Goal: Obtain resource: Obtain resource

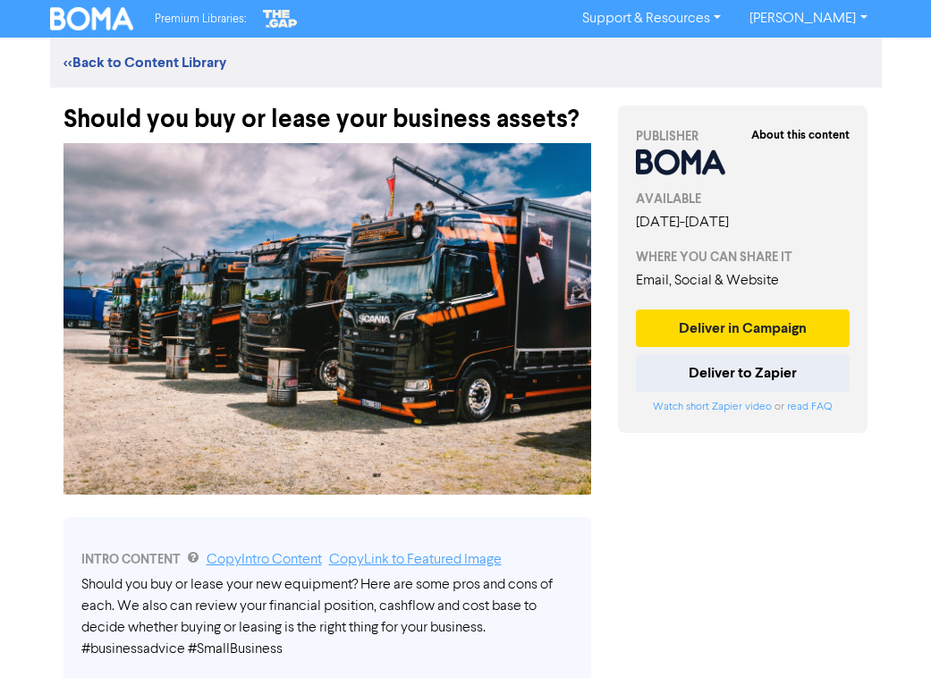
click at [113, 193] on img at bounding box center [328, 319] width 528 height 352
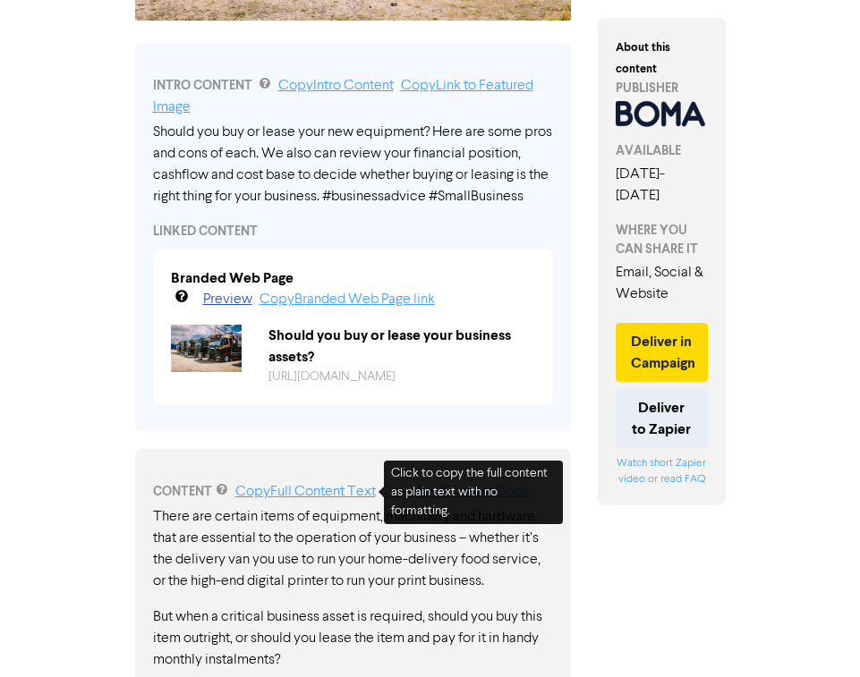
scroll to position [80, 0]
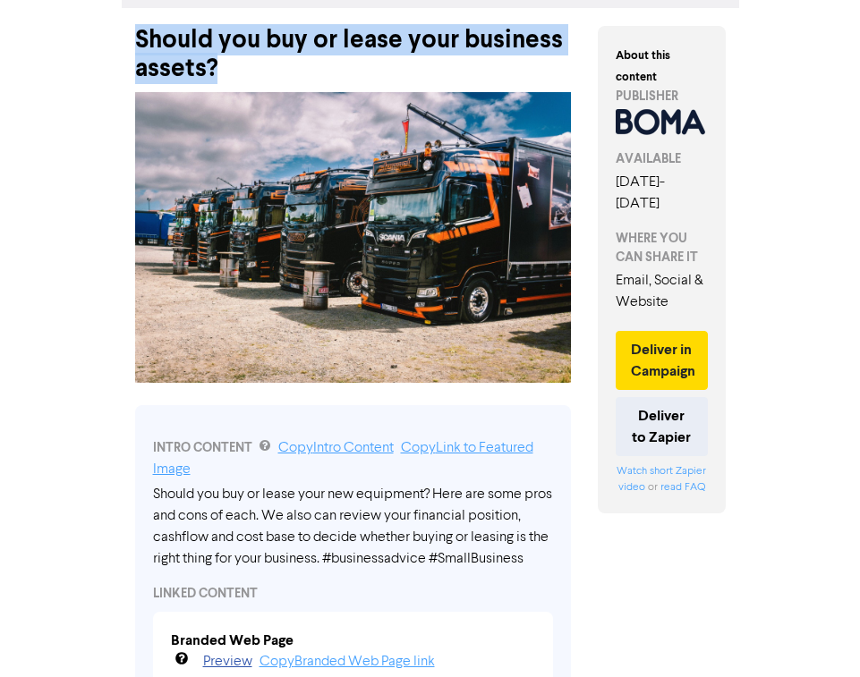
drag, startPoint x: 136, startPoint y: 32, endPoint x: 228, endPoint y: 70, distance: 99.5
click at [228, 70] on div "Should you buy or lease your business assets?" at bounding box center [353, 45] width 437 height 75
copy div "Should you buy or lease your business assets?"
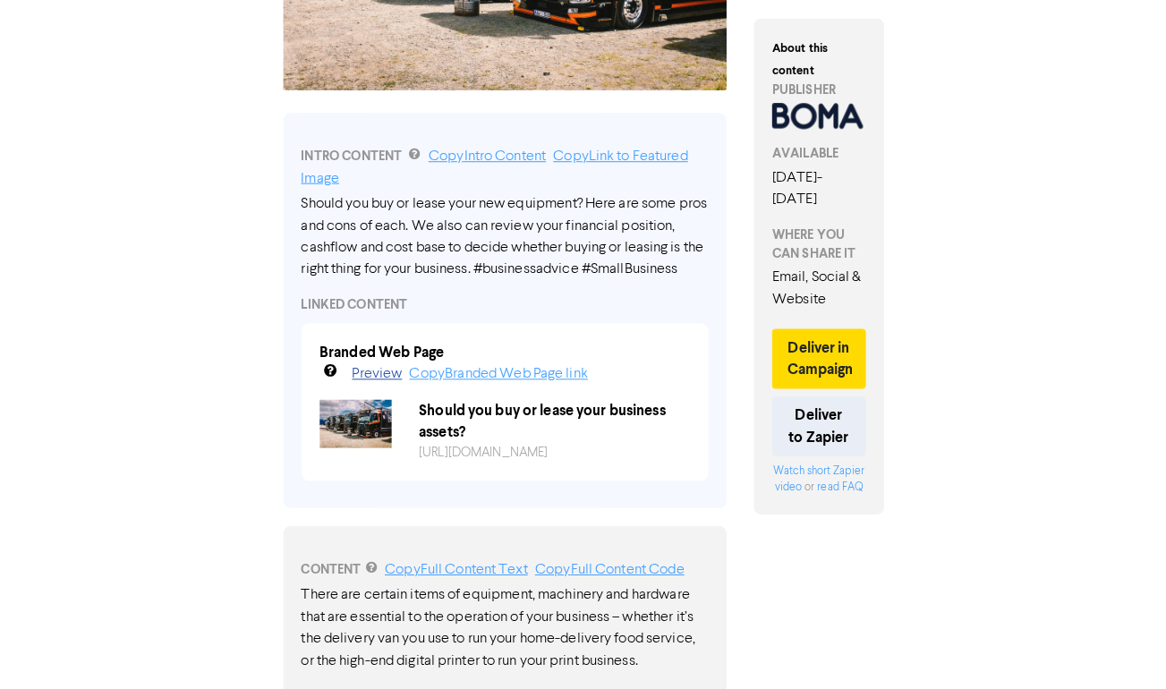
scroll to position [524, 0]
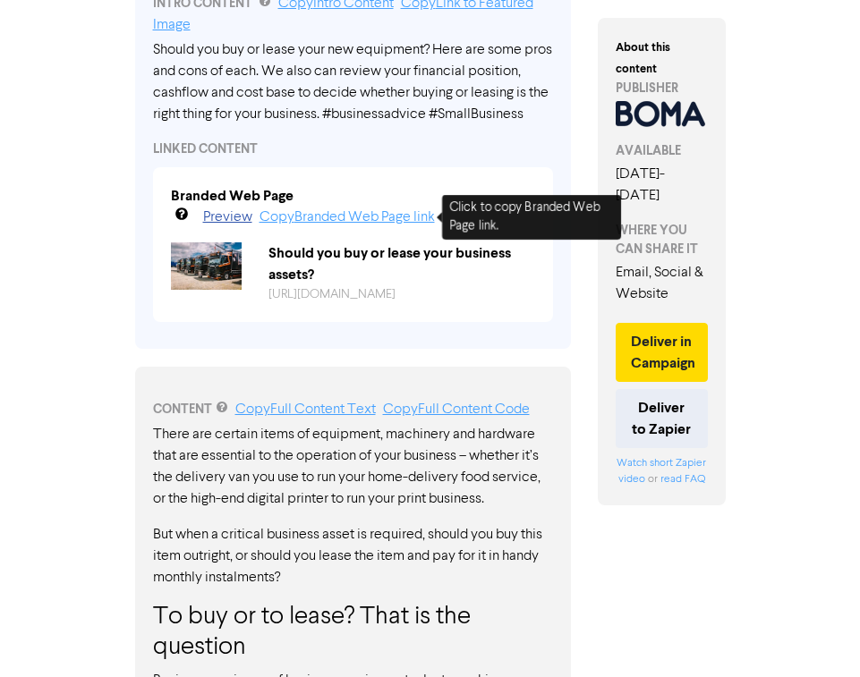
click at [353, 216] on link "Copy Branded Web Page link" at bounding box center [346, 217] width 175 height 14
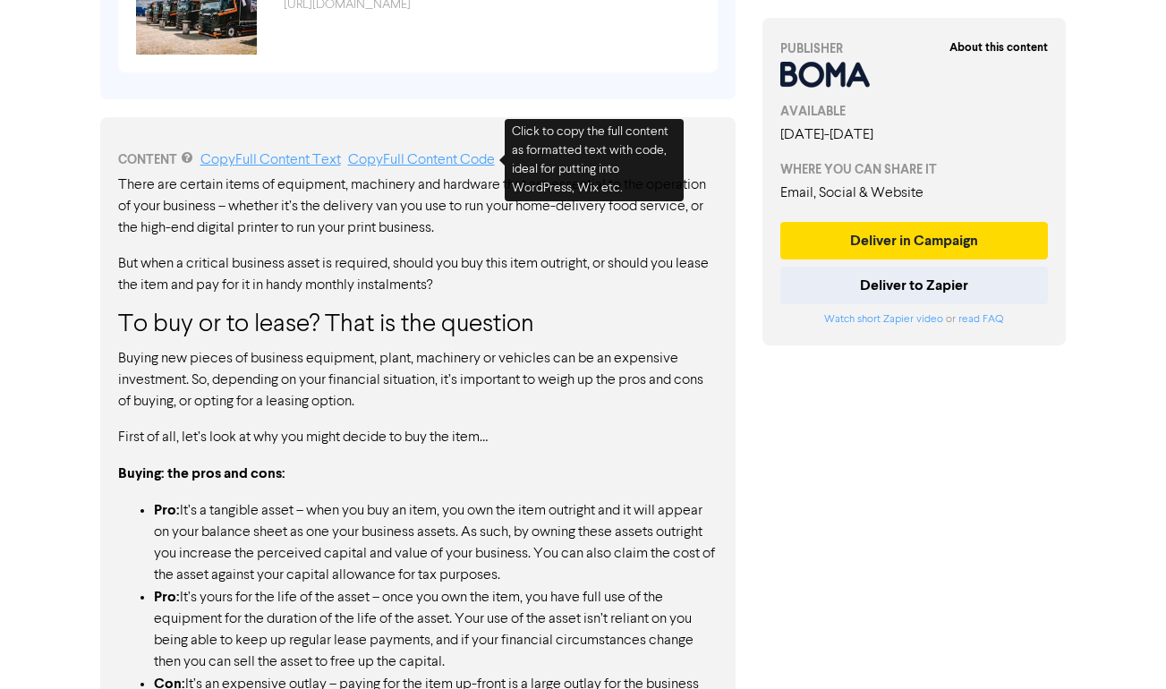
scroll to position [0, 0]
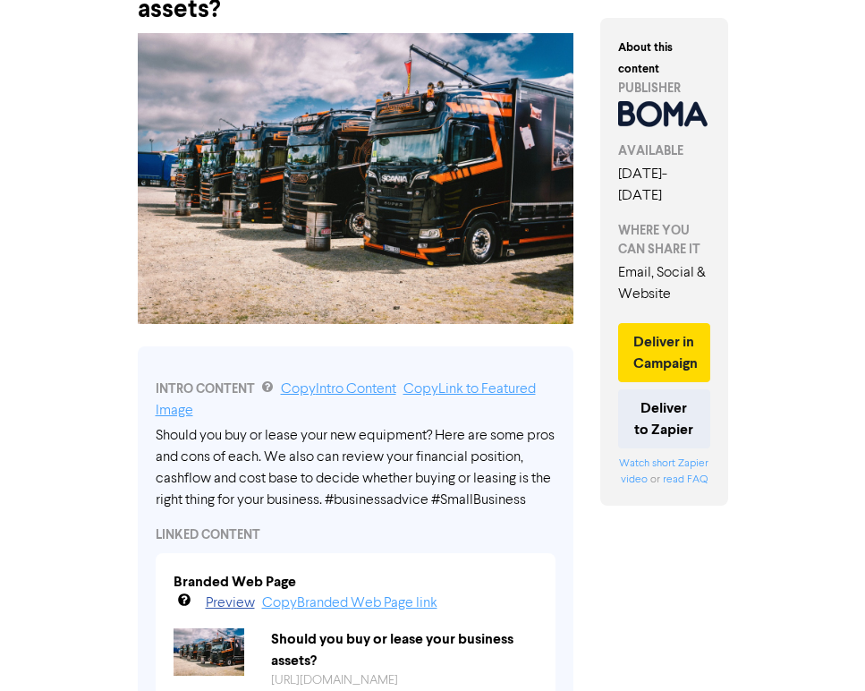
scroll to position [252, 0]
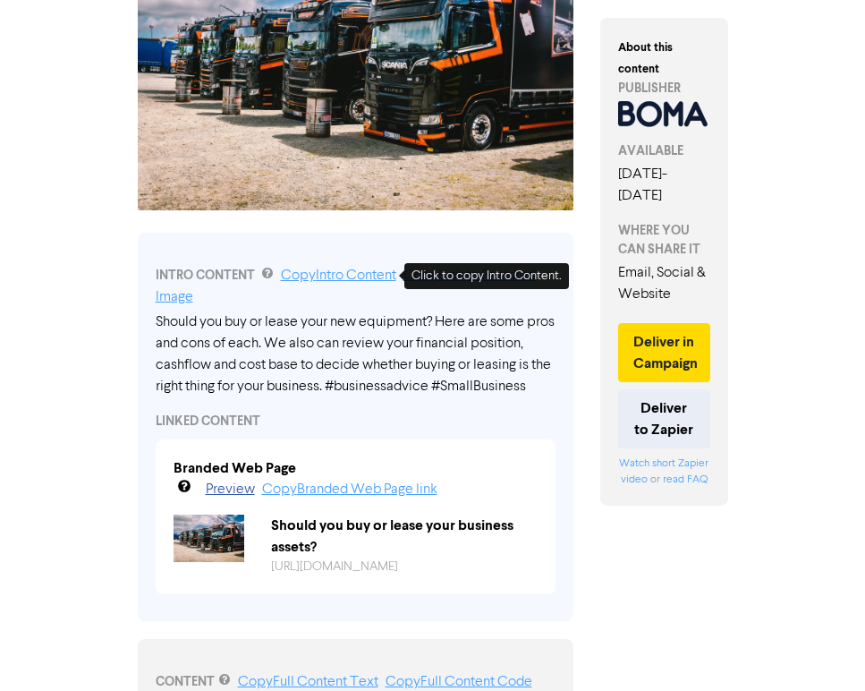
click at [355, 272] on link "Copy Intro Content" at bounding box center [338, 275] width 115 height 14
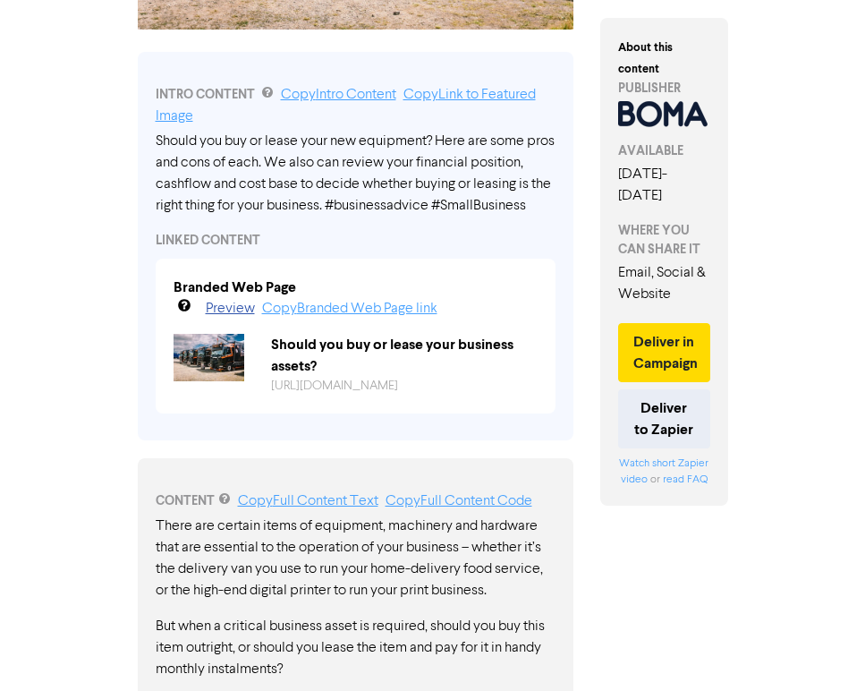
scroll to position [549, 0]
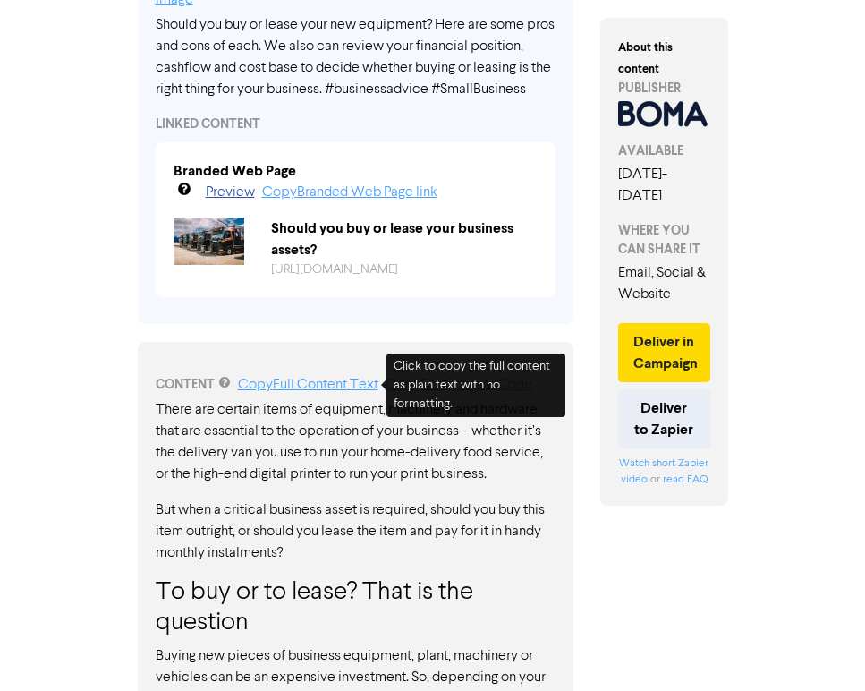
click at [323, 381] on link "Copy Full Content Text" at bounding box center [308, 385] width 140 height 14
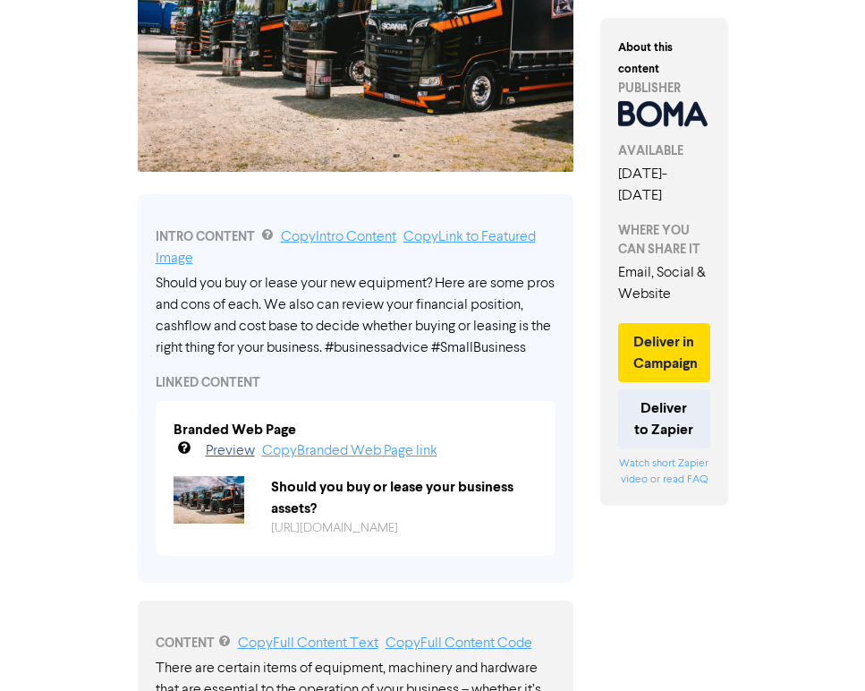
scroll to position [0, 0]
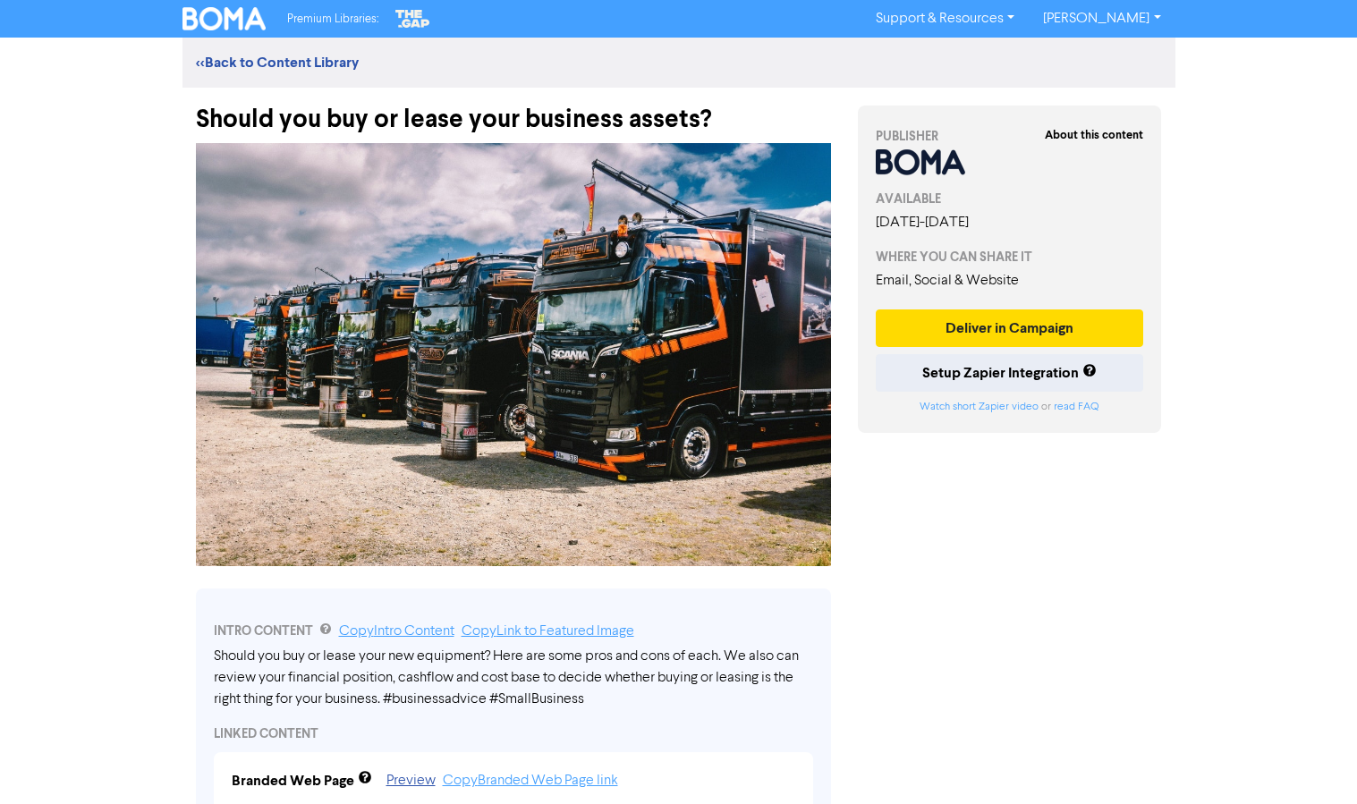
scroll to position [188, 0]
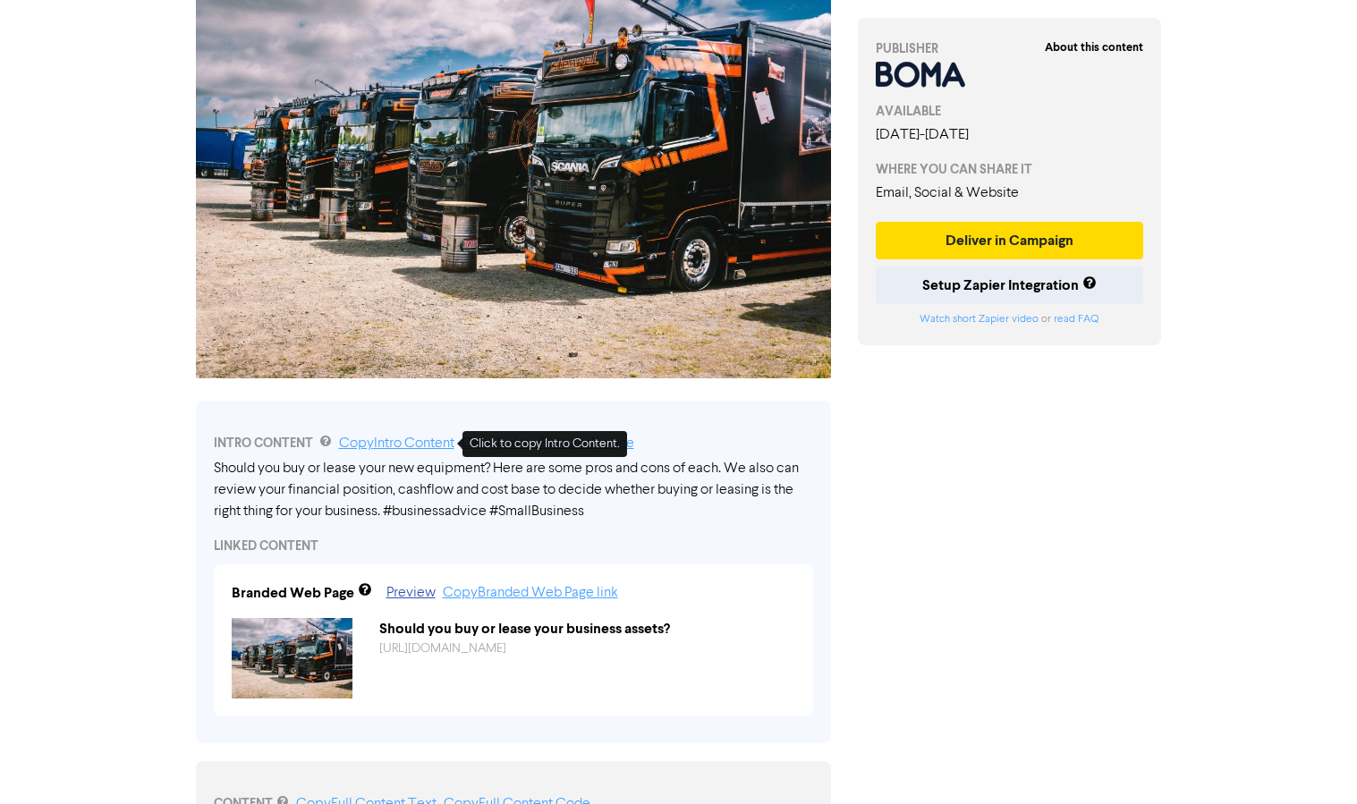
click at [417, 439] on link "Copy Intro Content" at bounding box center [396, 444] width 115 height 14
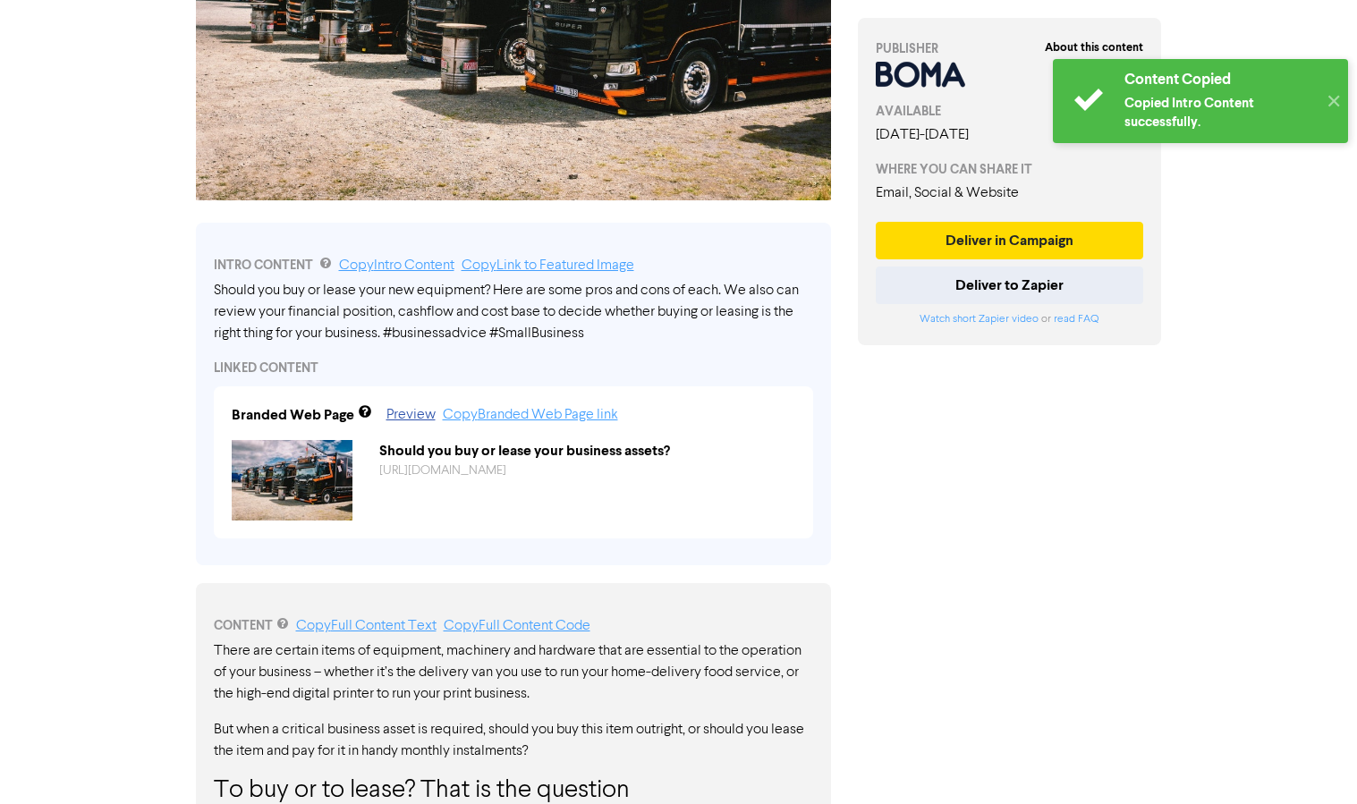
scroll to position [424, 0]
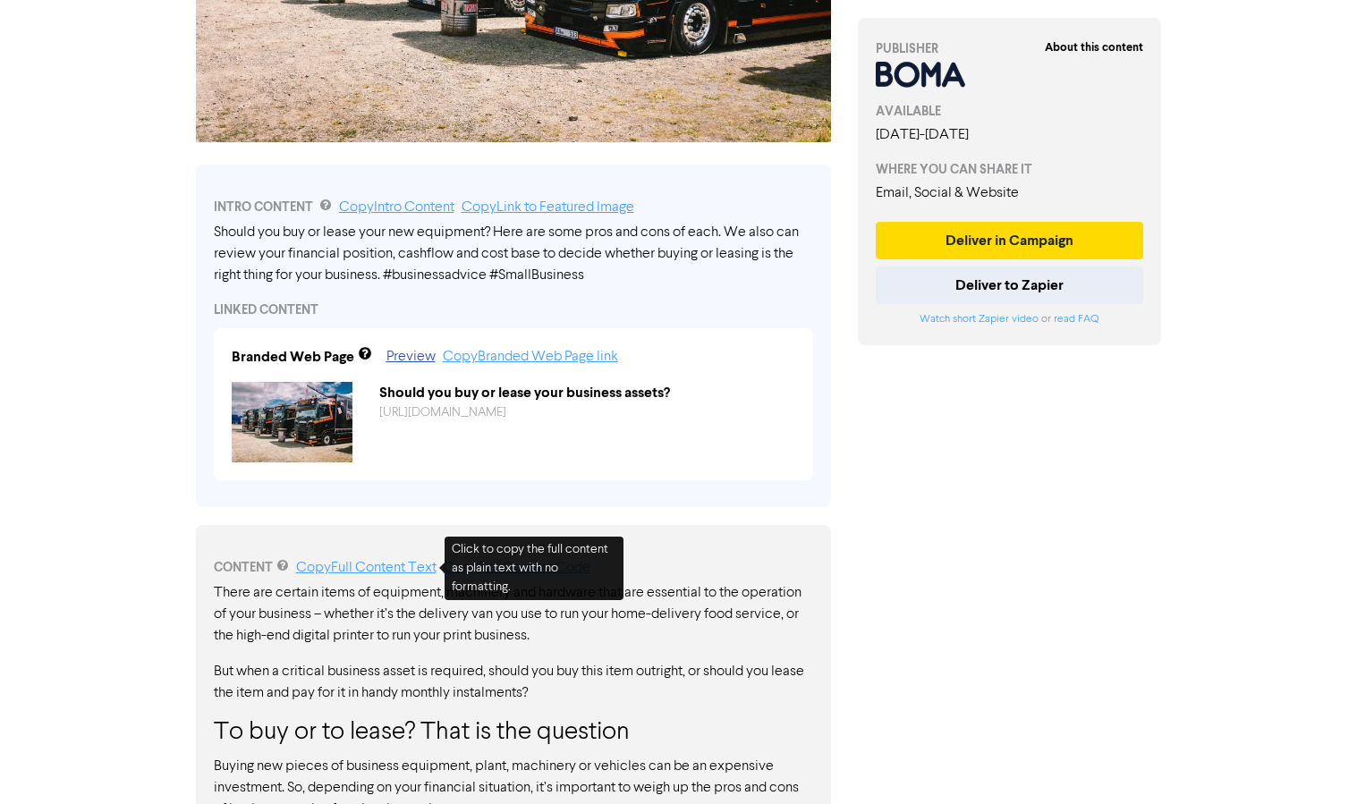
click at [410, 566] on link "Copy Full Content Text" at bounding box center [366, 568] width 140 height 14
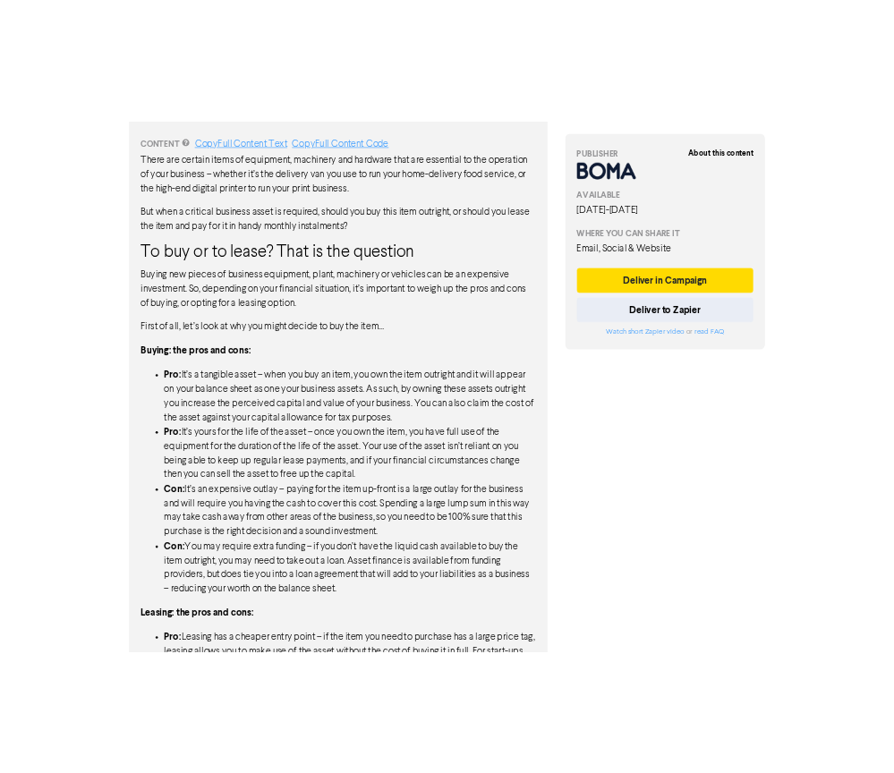
scroll to position [983, 0]
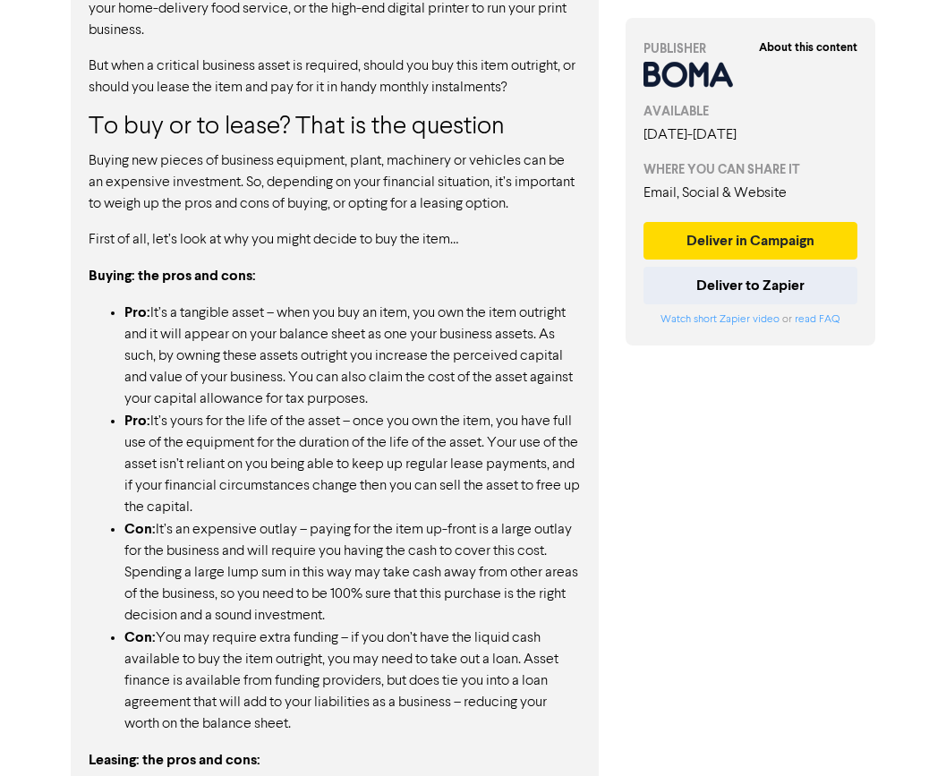
drag, startPoint x: 4, startPoint y: 759, endPoint x: 43, endPoint y: 757, distance: 39.4
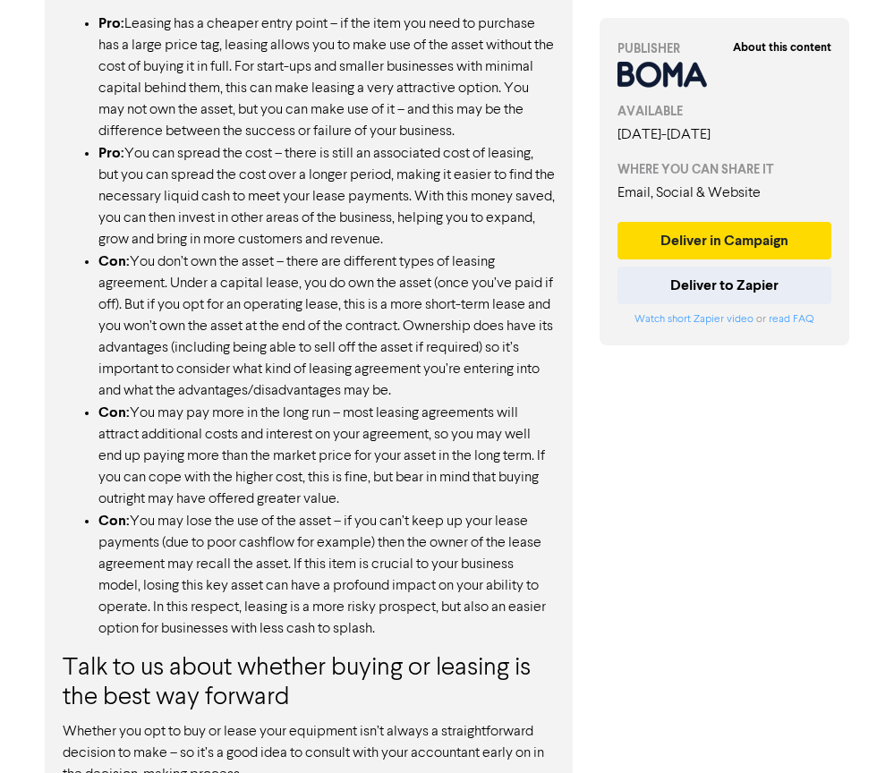
scroll to position [1880, 0]
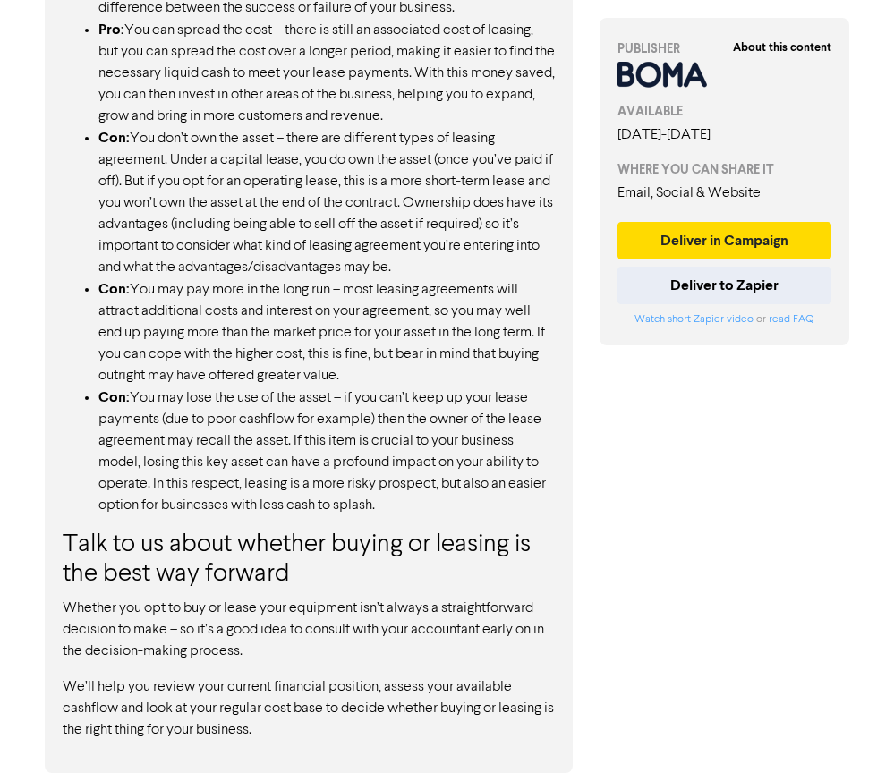
drag, startPoint x: 271, startPoint y: 735, endPoint x: 215, endPoint y: 640, distance: 110.3
click at [279, 713] on p "We’ll help you review your current financial position, assess your available ca…" at bounding box center [309, 708] width 492 height 64
drag, startPoint x: 268, startPoint y: 724, endPoint x: 123, endPoint y: 604, distance: 188.1
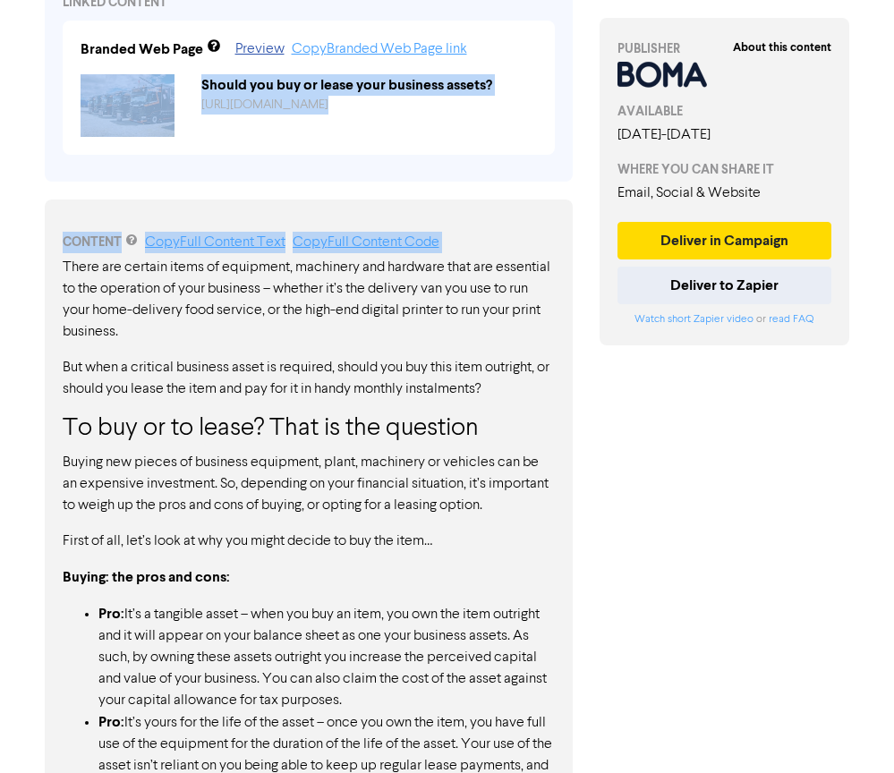
scroll to position [666, 0]
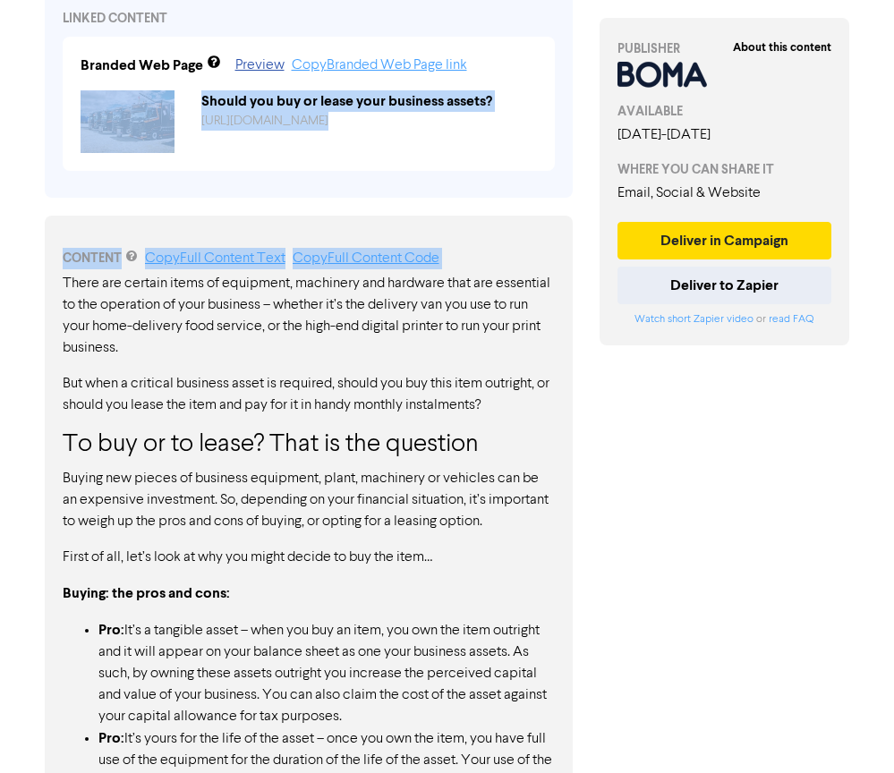
click at [326, 334] on p "There are certain items of equipment, machinery and hardware that are essential…" at bounding box center [309, 316] width 492 height 86
click at [369, 315] on p "There are certain items of equipment, machinery and hardware that are essential…" at bounding box center [309, 316] width 492 height 86
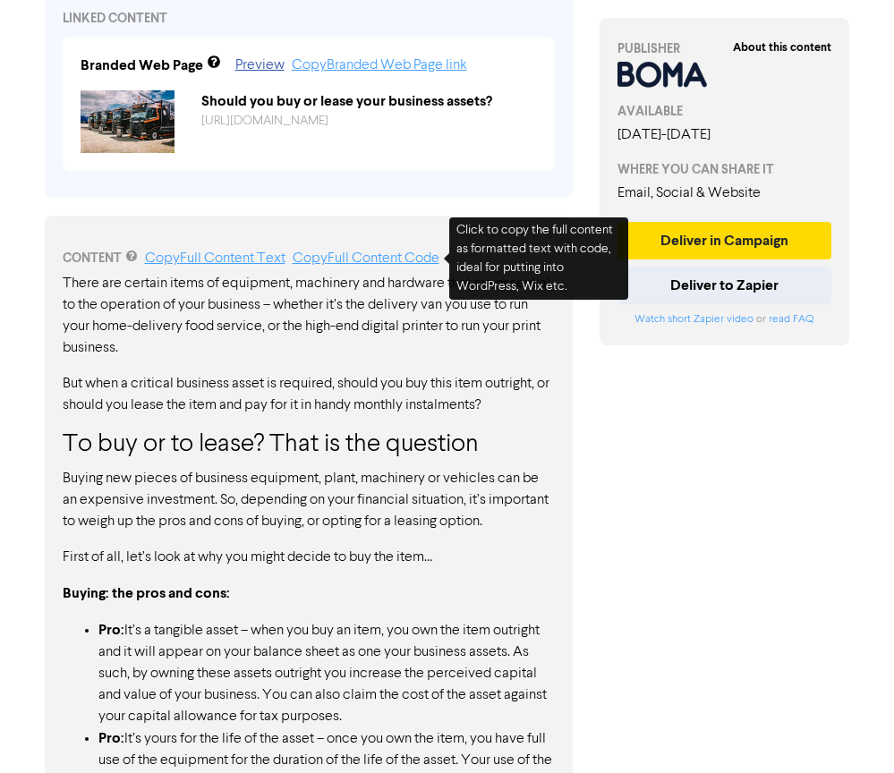
click at [407, 252] on link "Copy Full Content Code" at bounding box center [366, 258] width 147 height 14
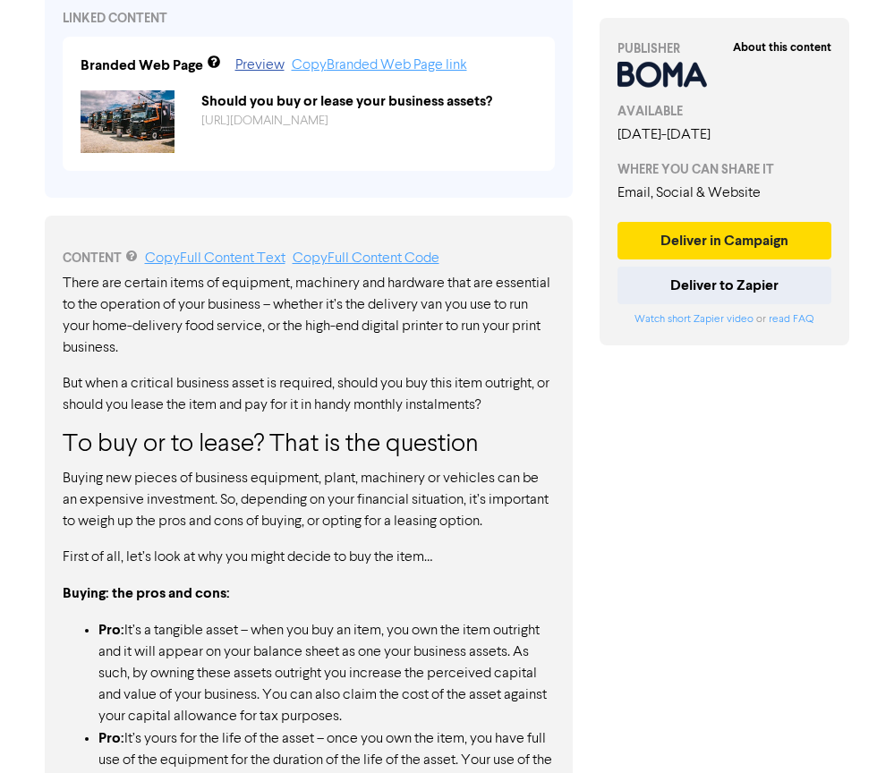
scroll to position [549, 0]
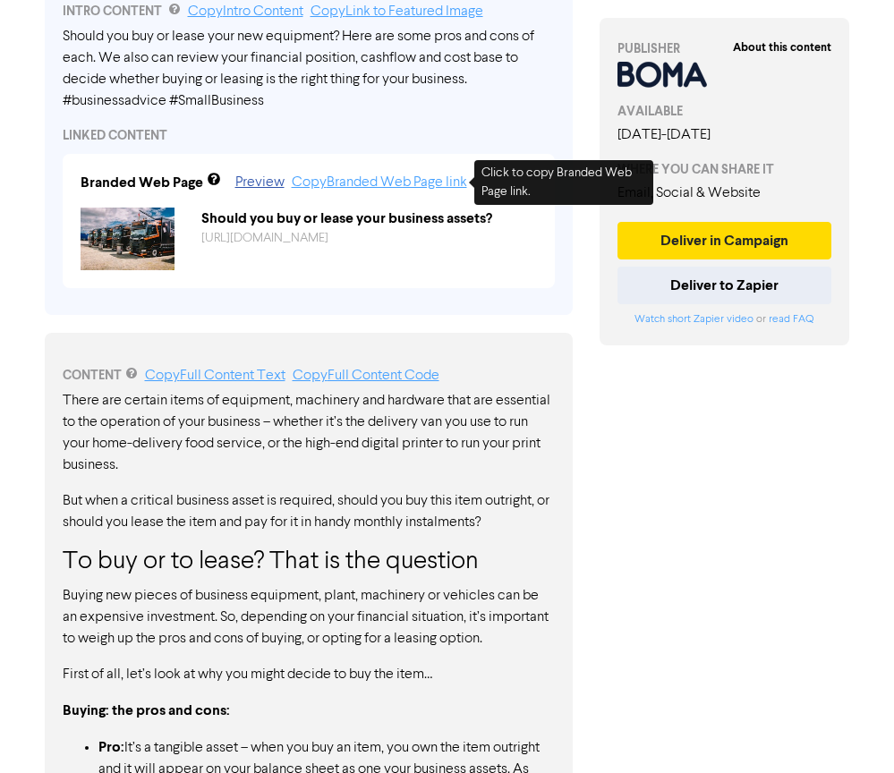
click at [392, 187] on link "Copy Branded Web Page link" at bounding box center [379, 182] width 175 height 14
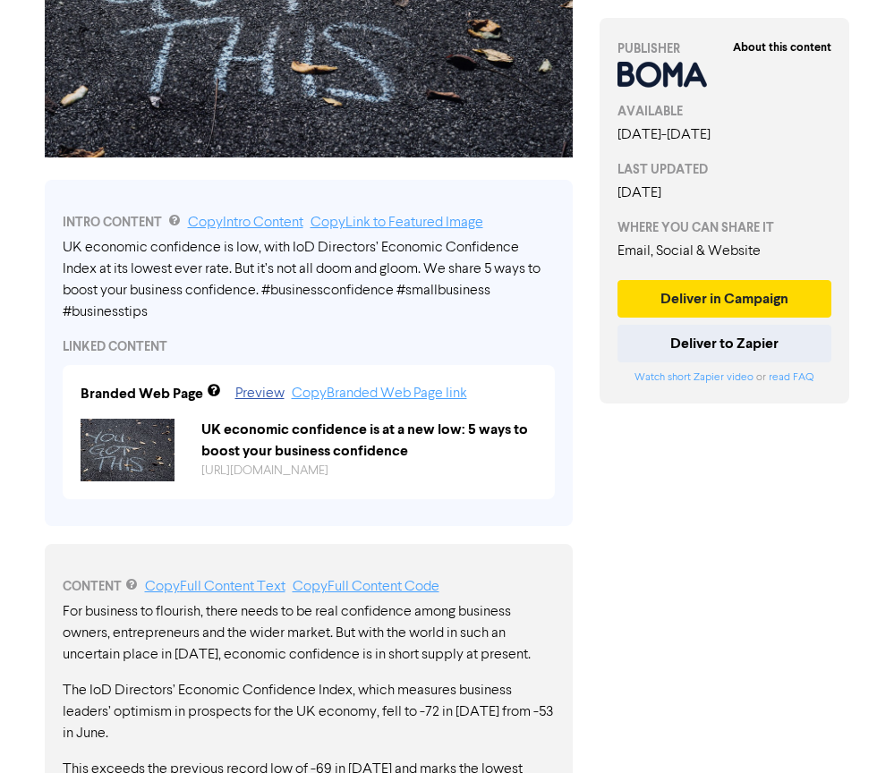
scroll to position [348, 0]
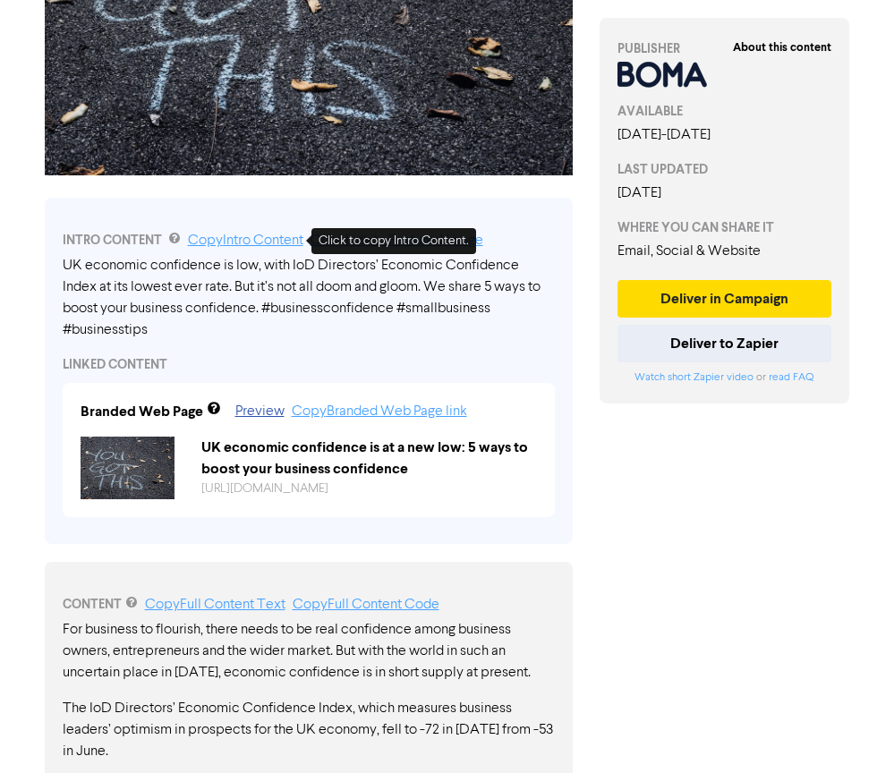
click at [274, 245] on link "Copy Intro Content" at bounding box center [245, 241] width 115 height 14
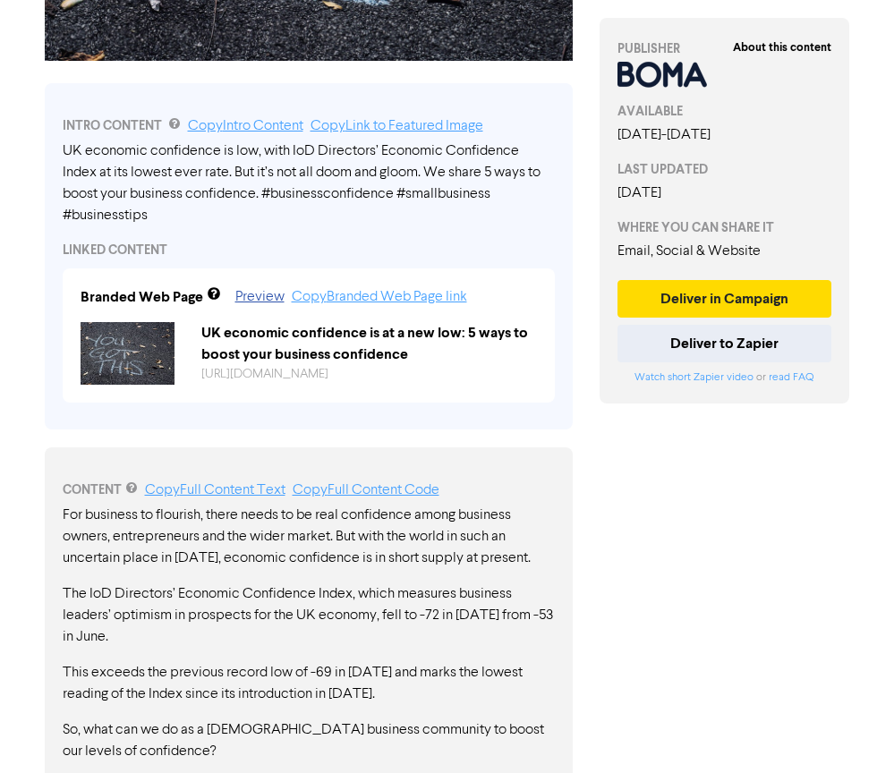
scroll to position [546, 0]
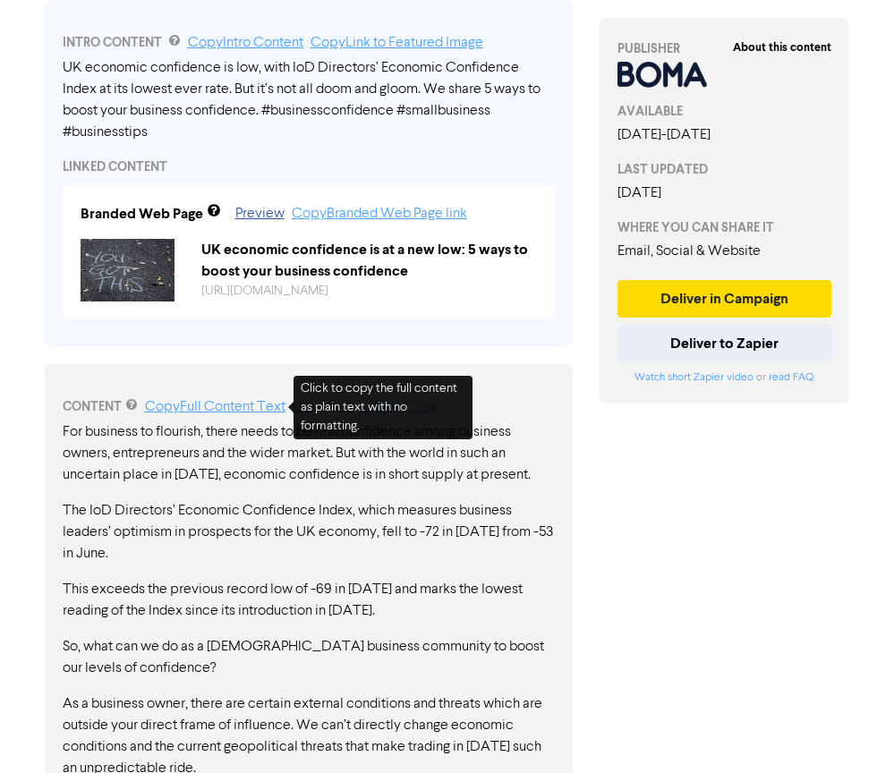
click at [220, 407] on link "Copy Full Content Text" at bounding box center [215, 407] width 140 height 14
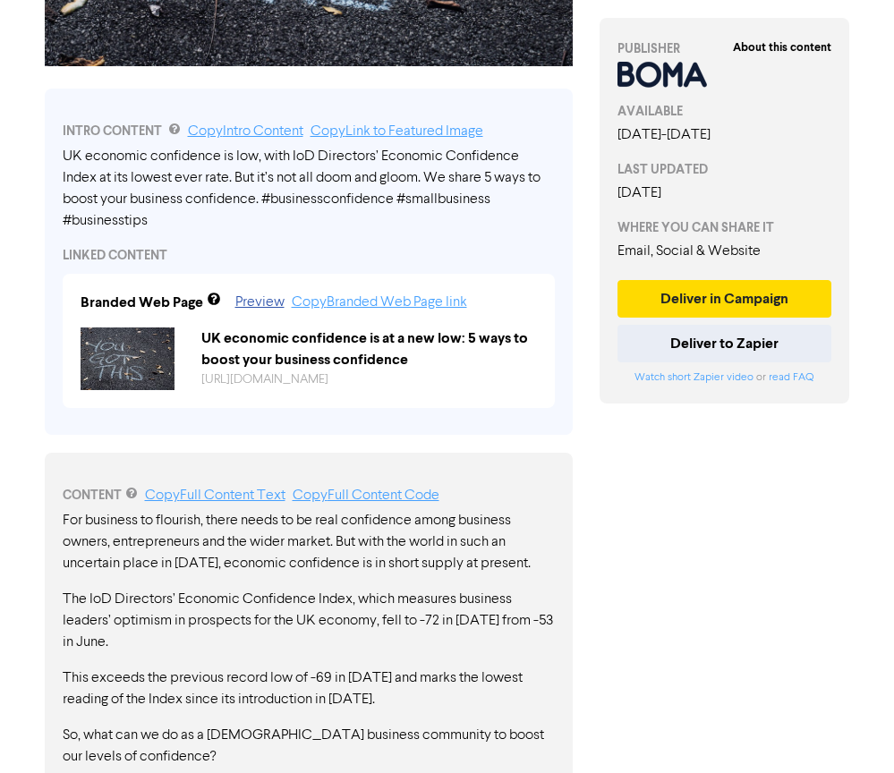
scroll to position [0, 0]
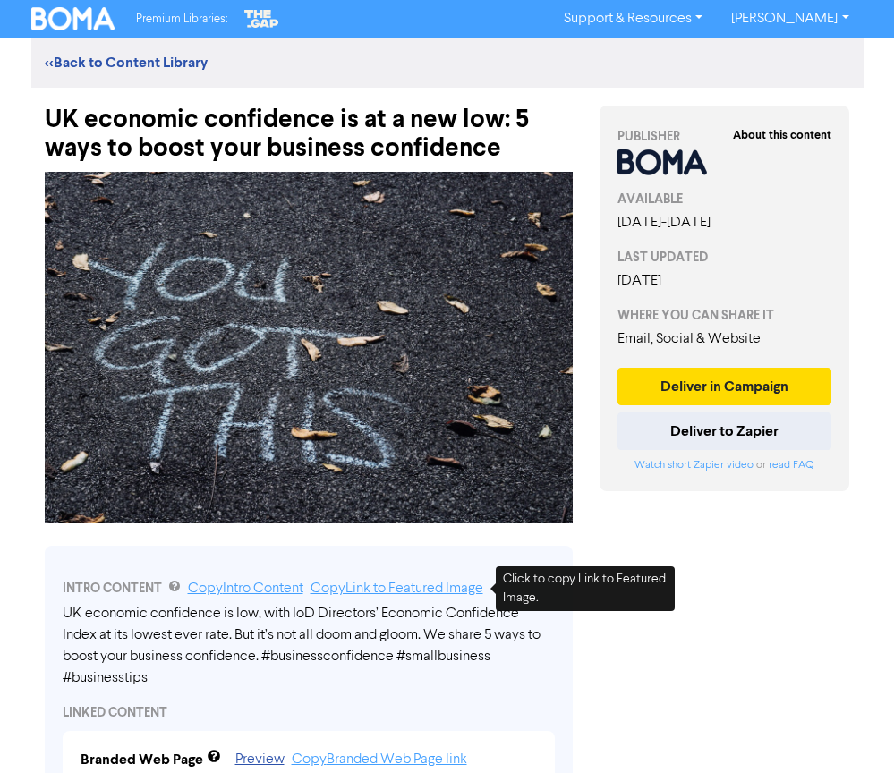
click at [371, 588] on link "Copy Link to Featured Image" at bounding box center [396, 589] width 173 height 14
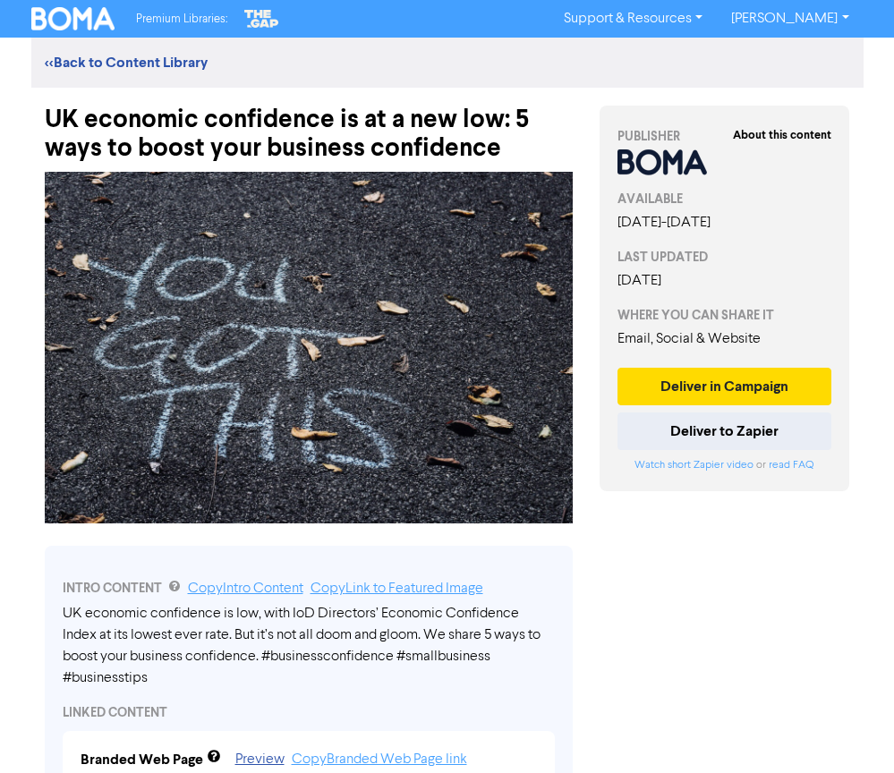
scroll to position [85, 0]
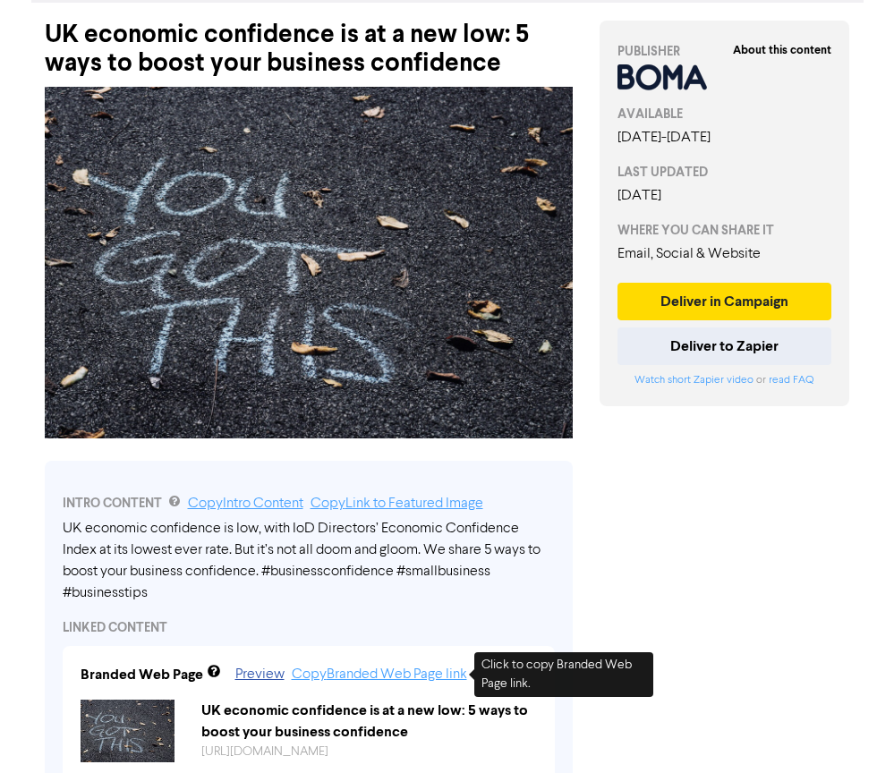
click at [356, 672] on link "Copy Branded Web Page link" at bounding box center [379, 675] width 175 height 14
